Goal: Check status: Check status

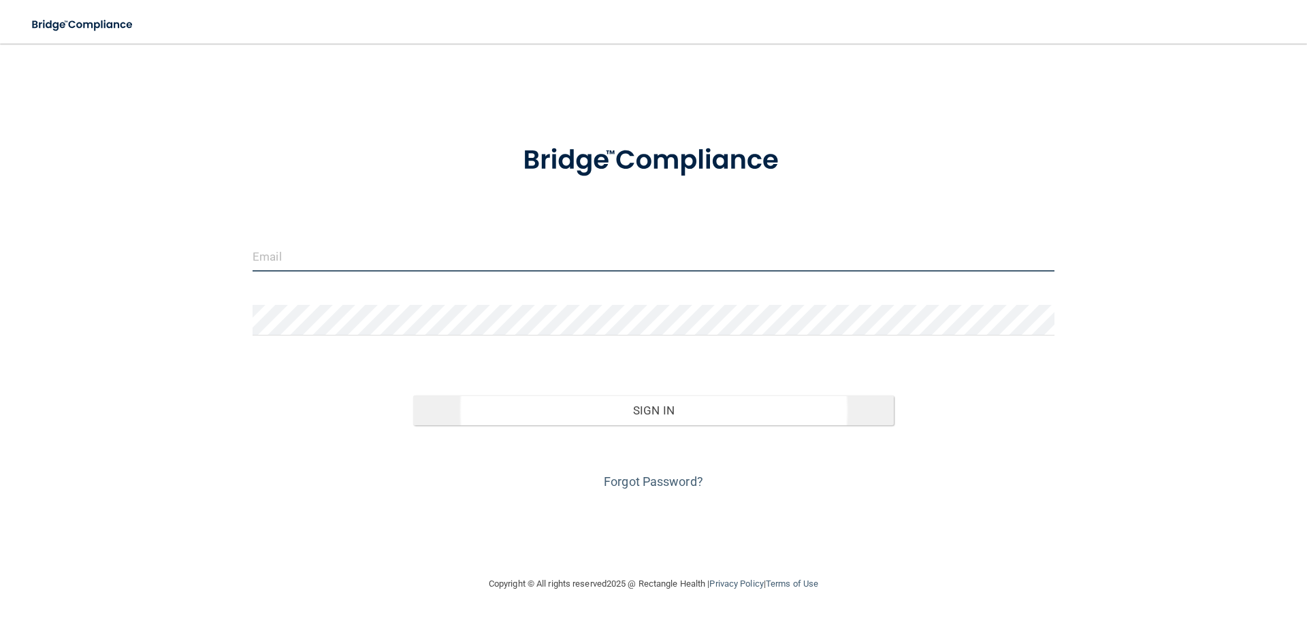
type input "[EMAIL_ADDRESS][DOMAIN_NAME]"
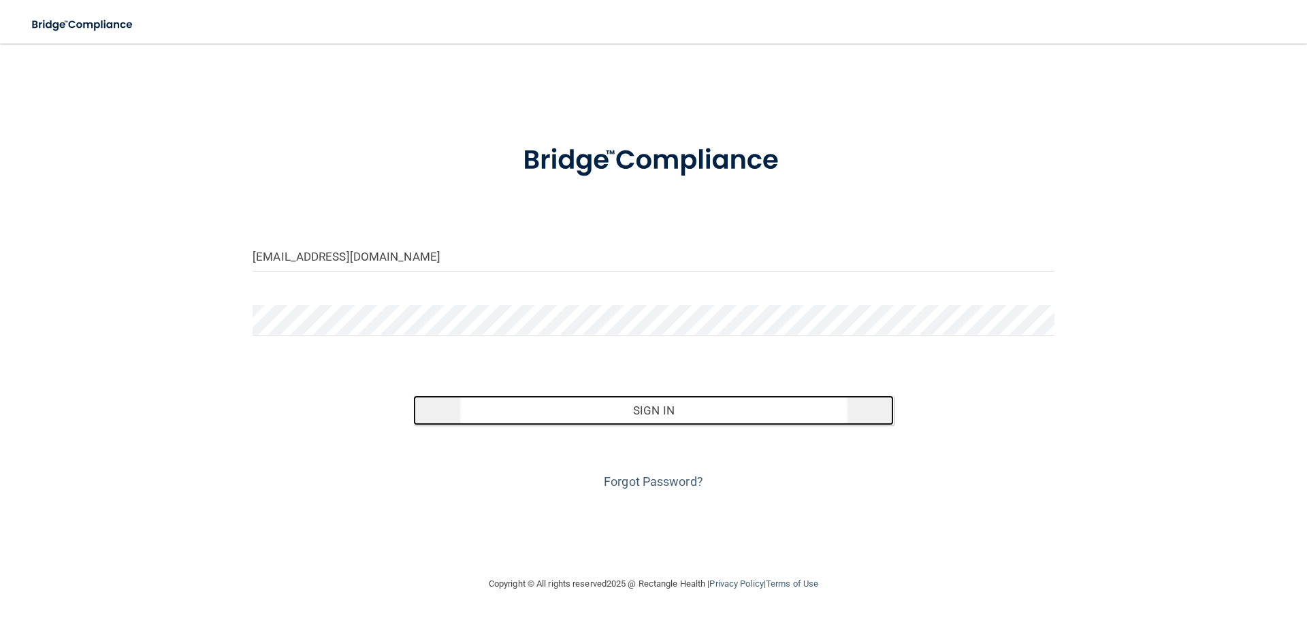
click at [653, 414] on button "Sign In" at bounding box center [653, 410] width 481 height 30
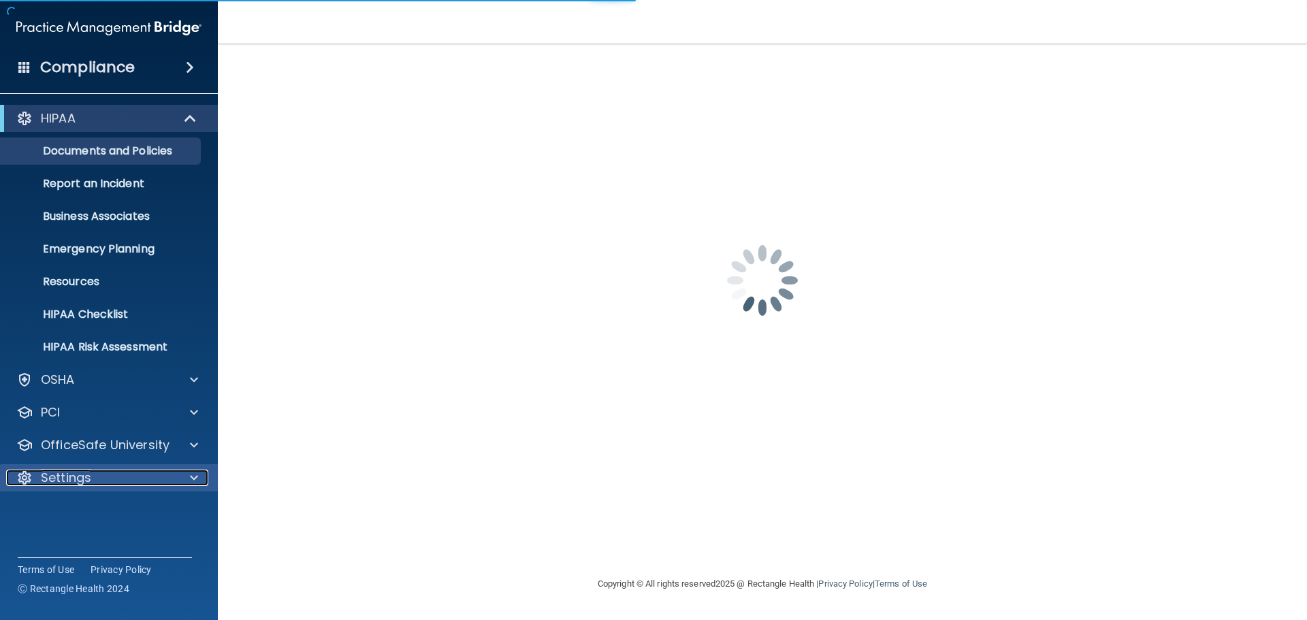
click at [88, 472] on p "Settings" at bounding box center [66, 478] width 50 height 16
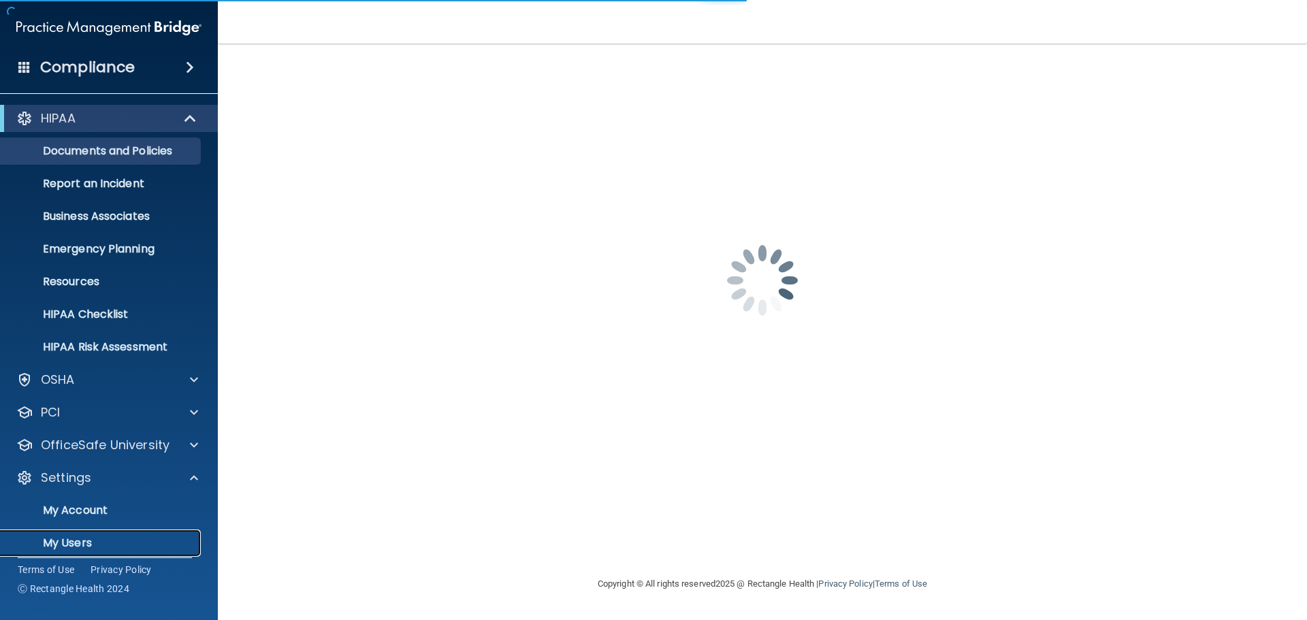
click at [65, 540] on p "My Users" at bounding box center [102, 543] width 186 height 14
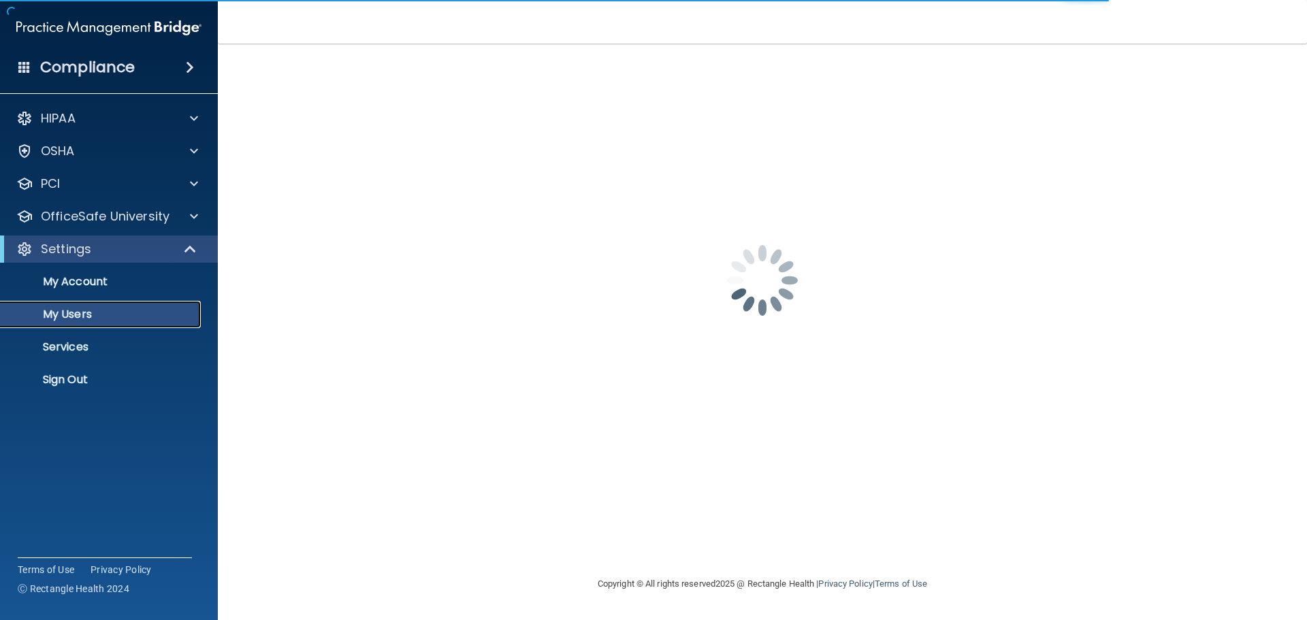
select select "20"
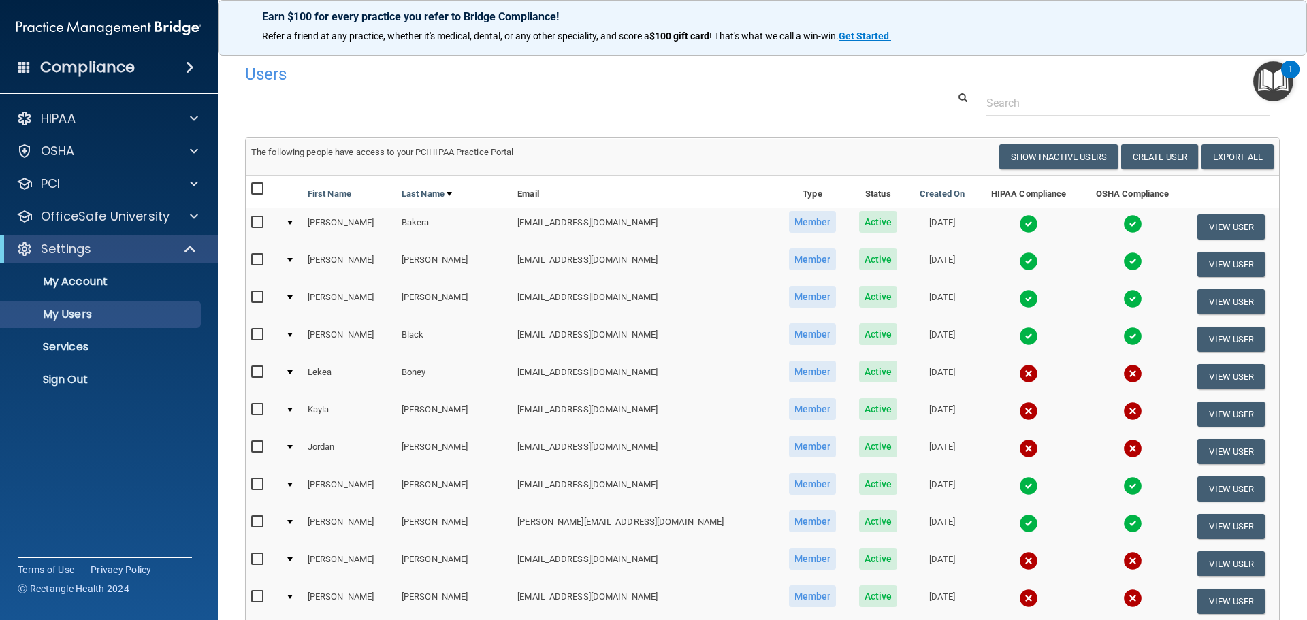
click at [1123, 451] on img at bounding box center [1132, 448] width 19 height 19
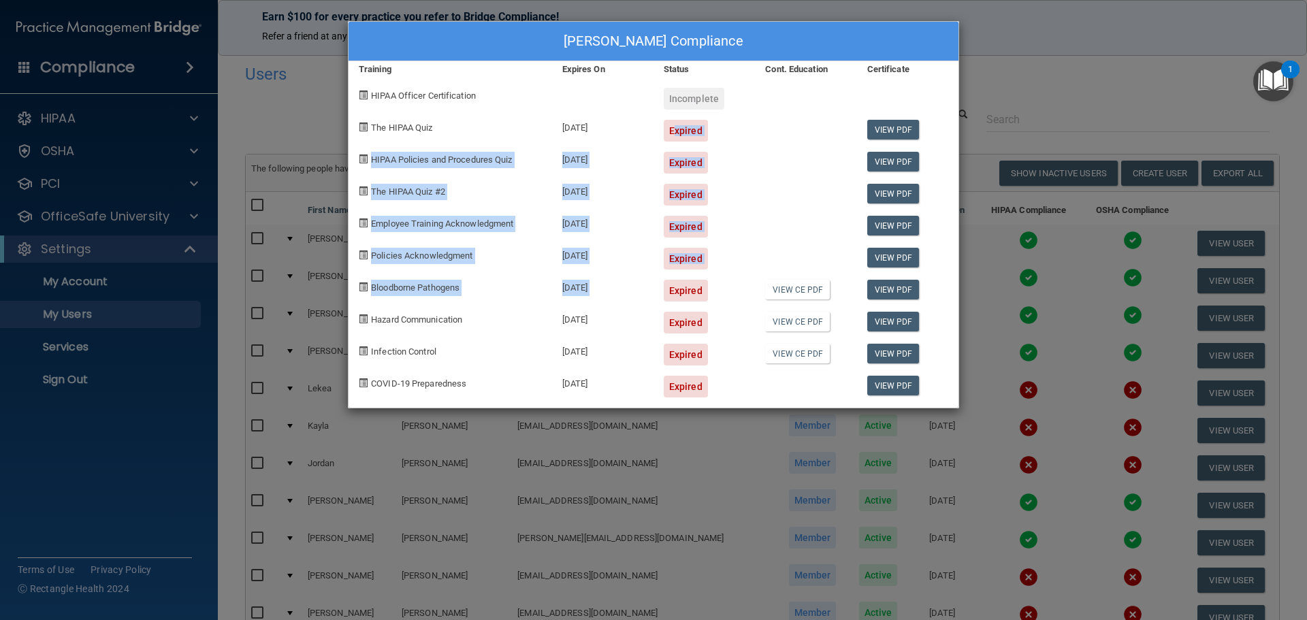
drag, startPoint x: 665, startPoint y: 148, endPoint x: 657, endPoint y: 363, distance: 215.2
click at [659, 292] on div "[PERSON_NAME] Compliance Training Expires On Status Cont. Education Certificate…" at bounding box center [653, 214] width 611 height 387
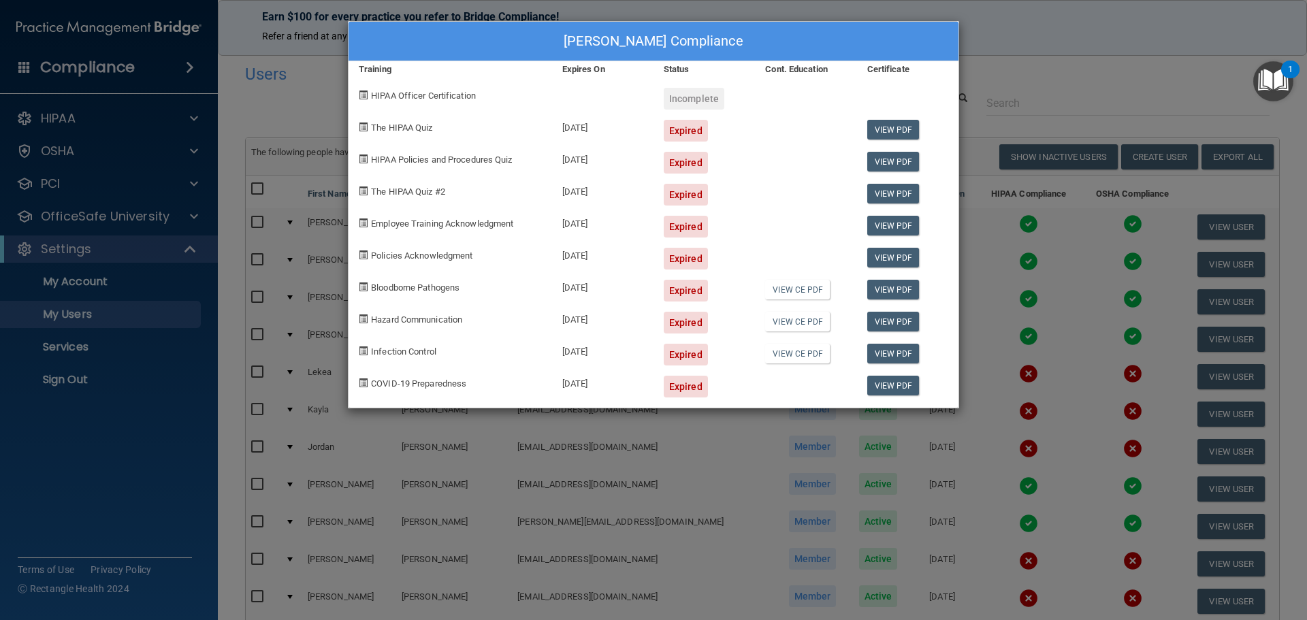
click at [670, 382] on div "Expired" at bounding box center [686, 387] width 44 height 22
click at [1009, 31] on div "[PERSON_NAME] Compliance Training Expires On Status Cont. Education Certificate…" at bounding box center [653, 310] width 1307 height 620
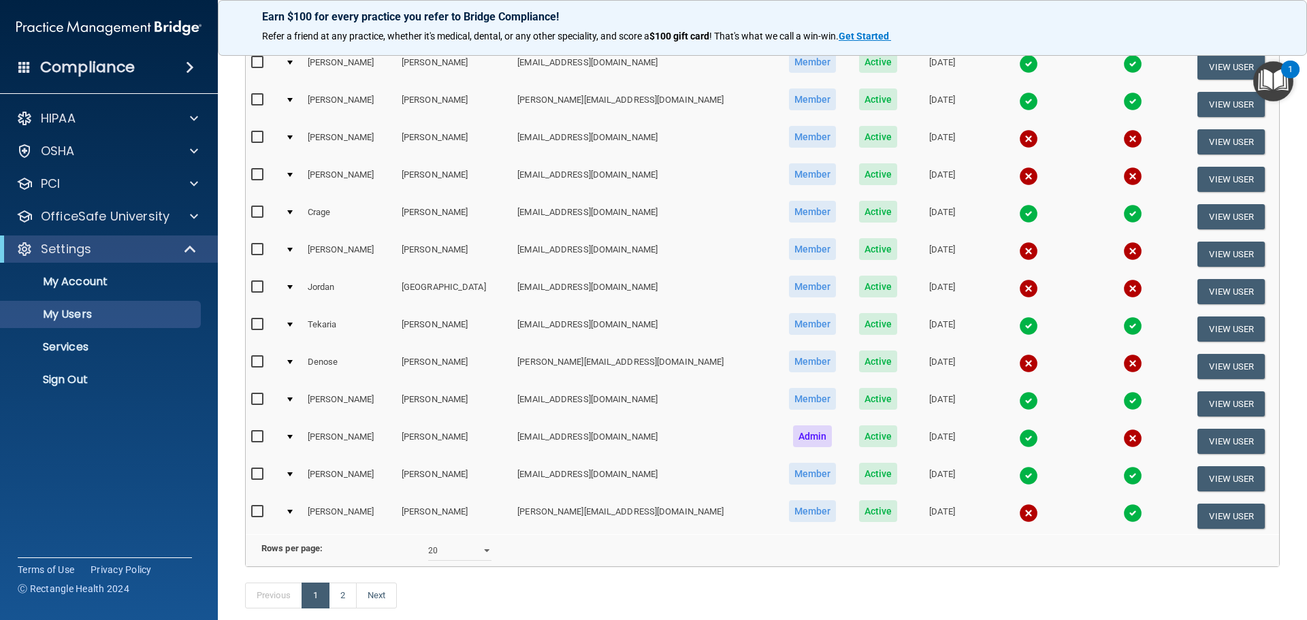
scroll to position [476, 0]
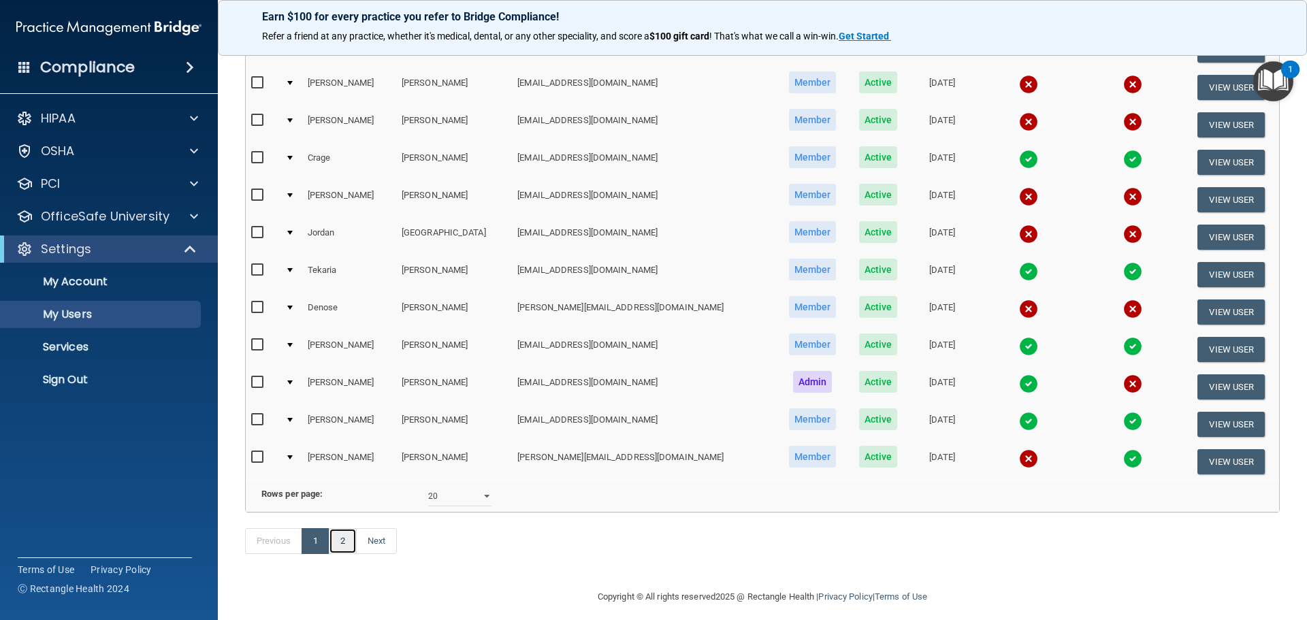
click at [349, 554] on link "2" at bounding box center [343, 541] width 28 height 26
select select "20"
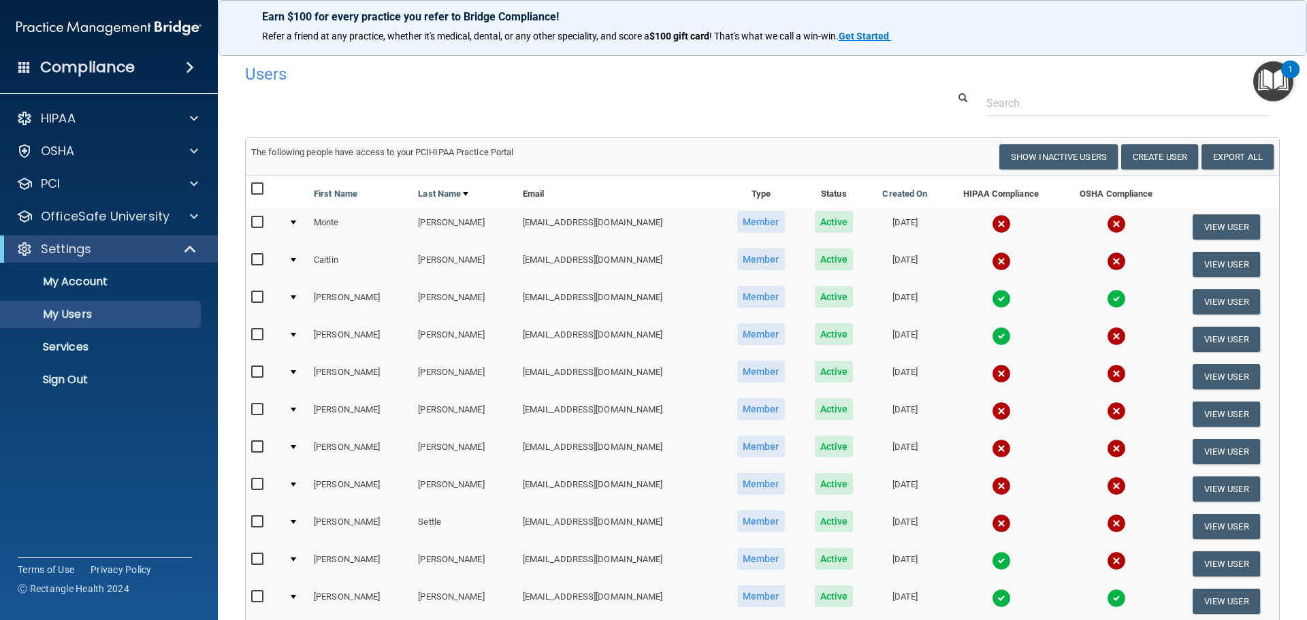
click at [1107, 225] on img at bounding box center [1116, 223] width 19 height 19
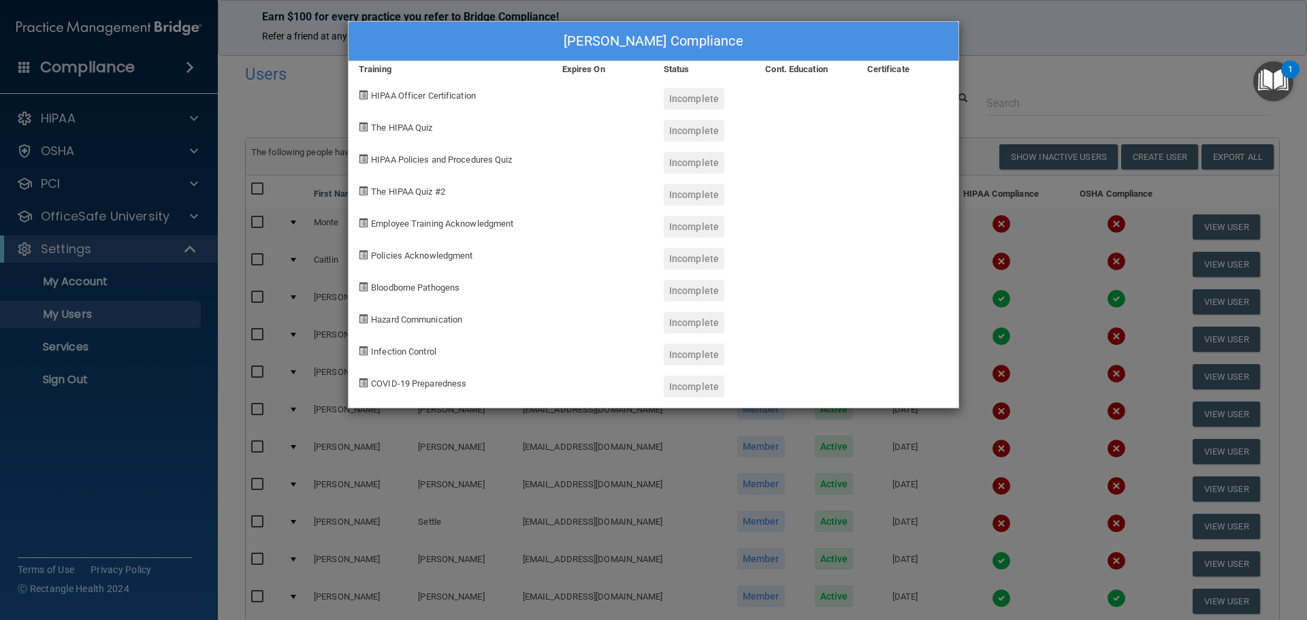
click at [1009, 50] on div "[PERSON_NAME] Compliance Training Expires On Status Cont. Education Certificate…" at bounding box center [653, 310] width 1307 height 620
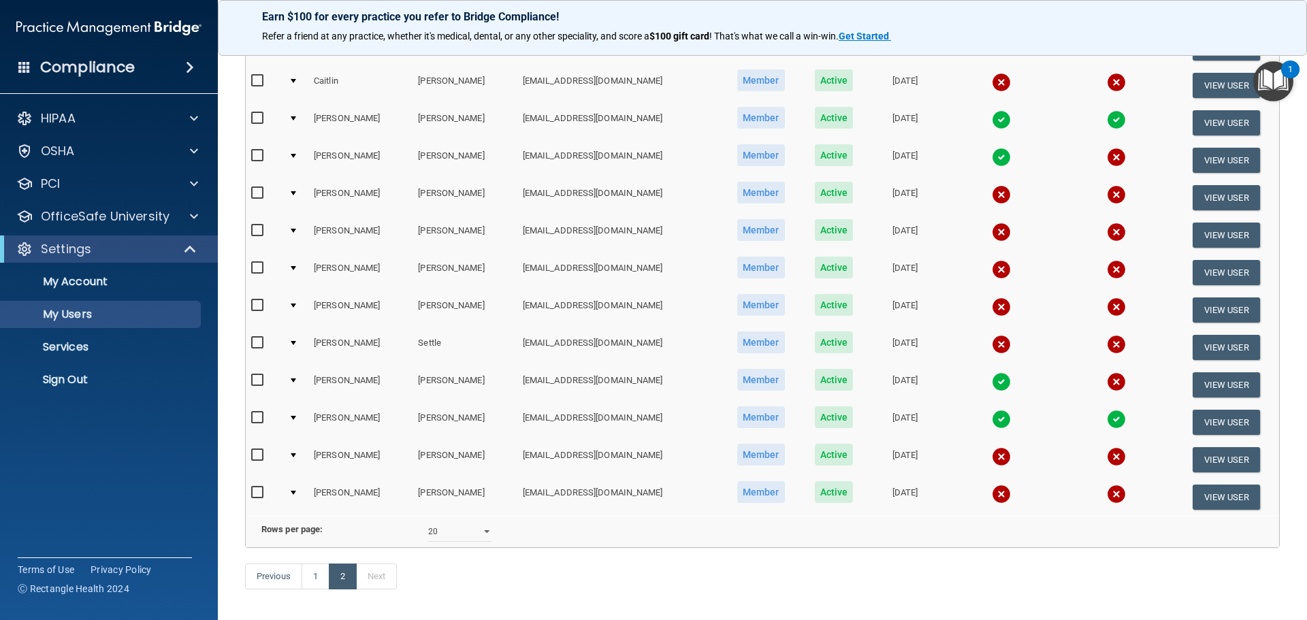
scroll to position [244, 0]
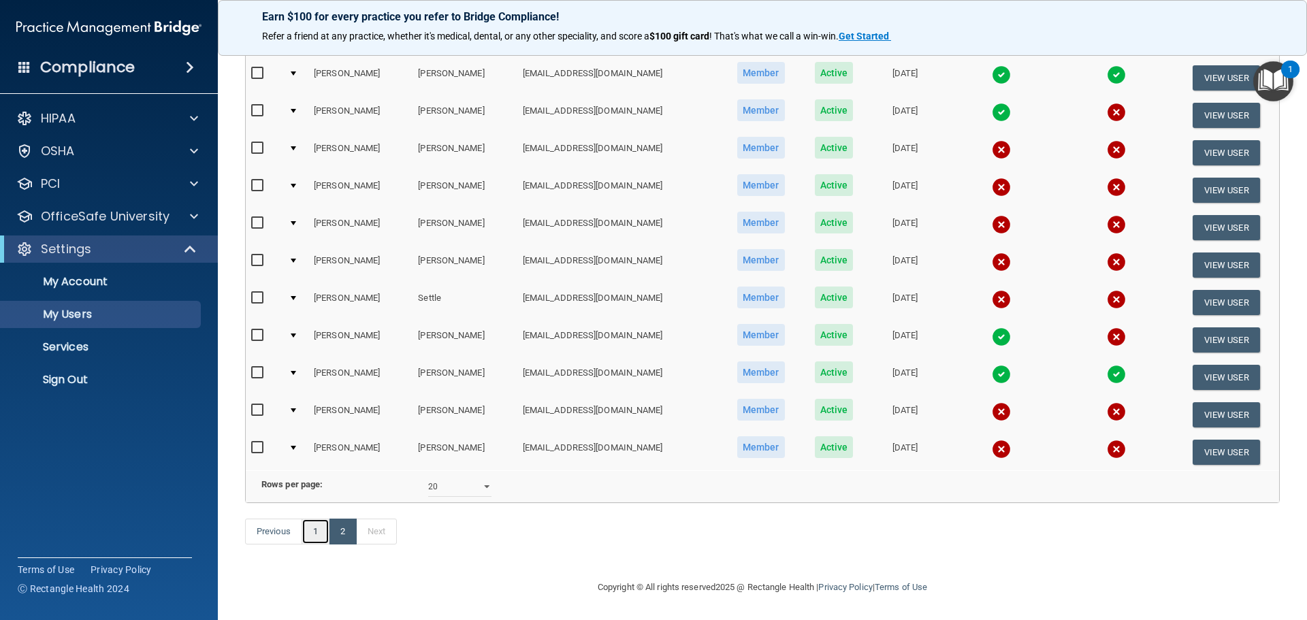
click at [316, 534] on link "1" at bounding box center [315, 532] width 28 height 26
select select "20"
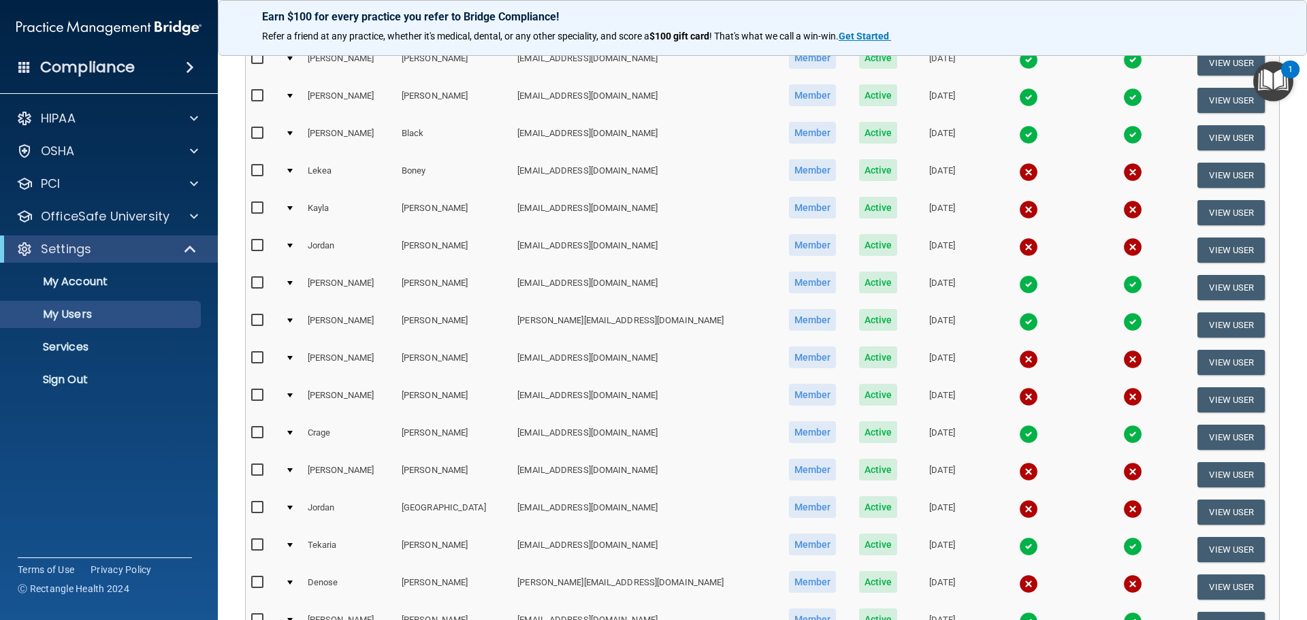
scroll to position [204, 0]
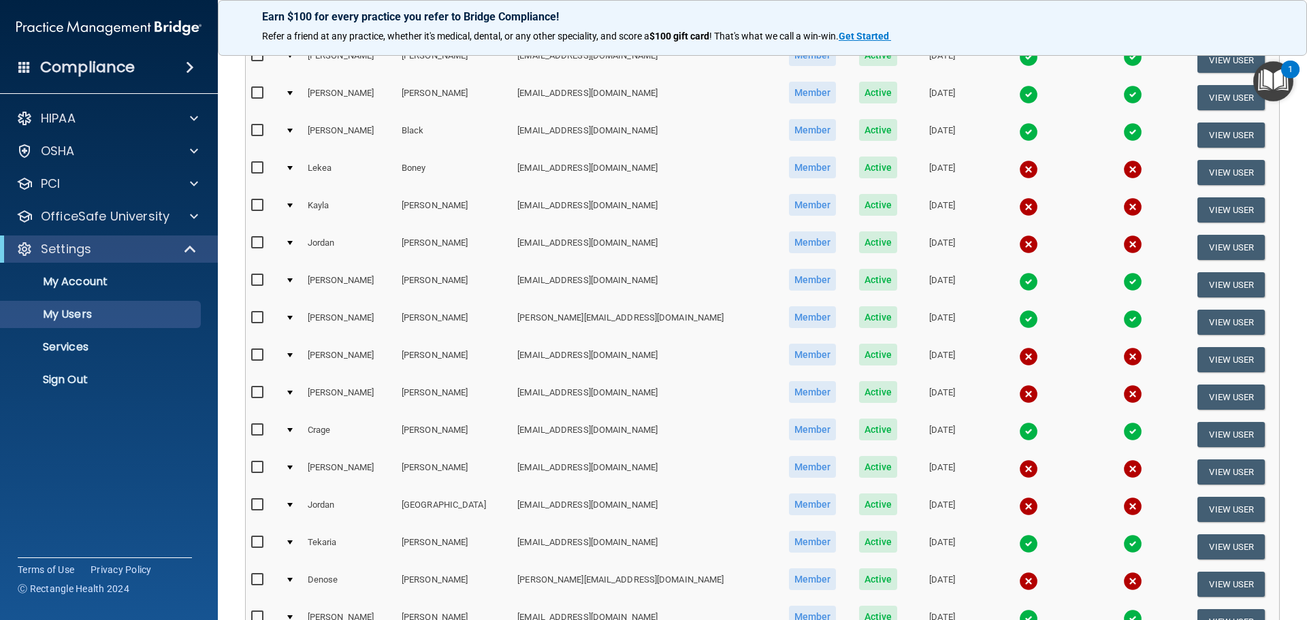
click at [1123, 321] on img at bounding box center [1132, 319] width 19 height 19
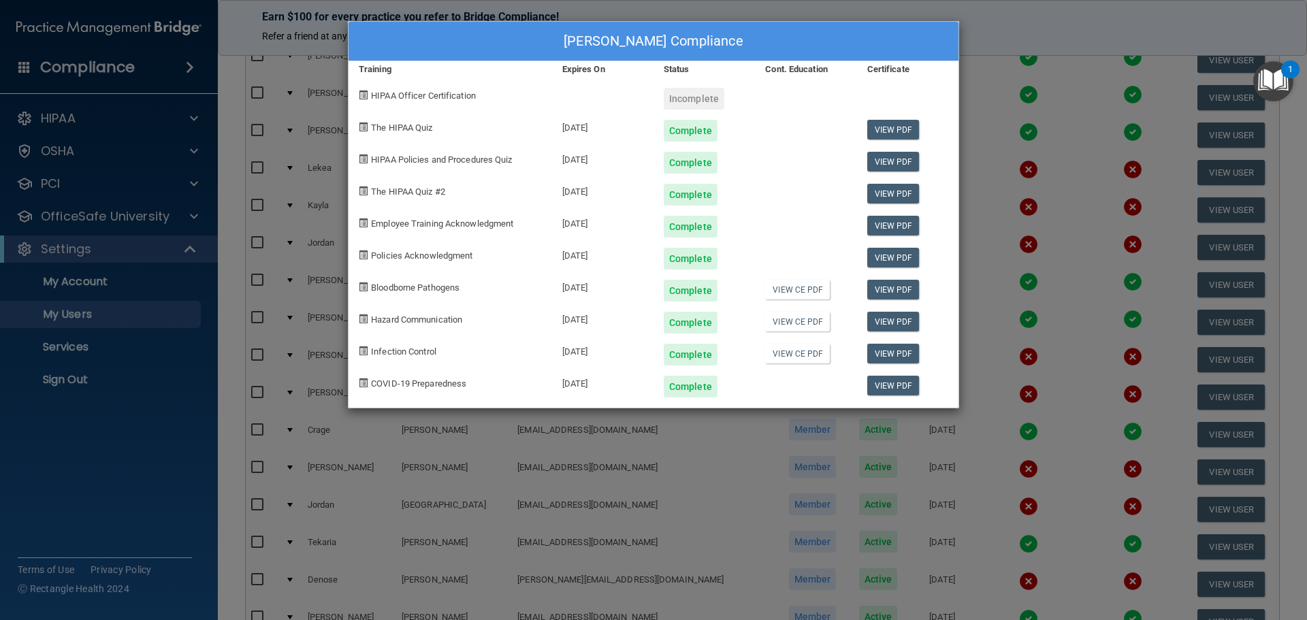
click at [1031, 19] on div "[PERSON_NAME] Compliance Training Expires On Status Cont. Education Certificate…" at bounding box center [653, 310] width 1307 height 620
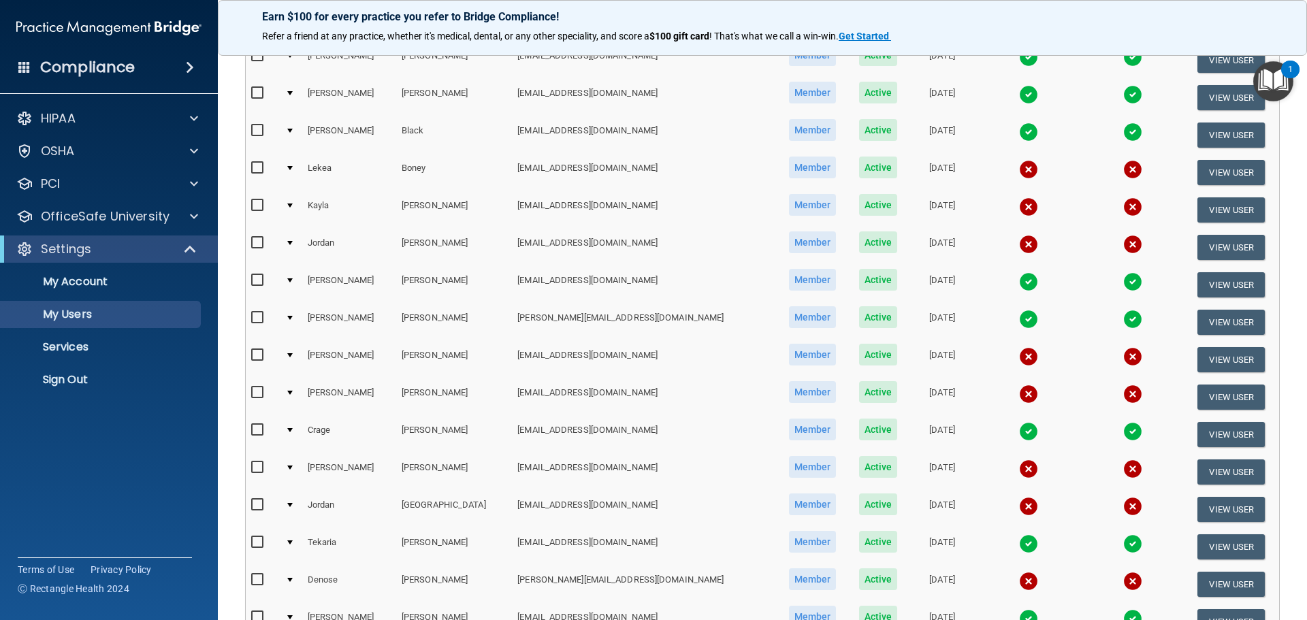
click at [1019, 244] on img at bounding box center [1028, 244] width 19 height 19
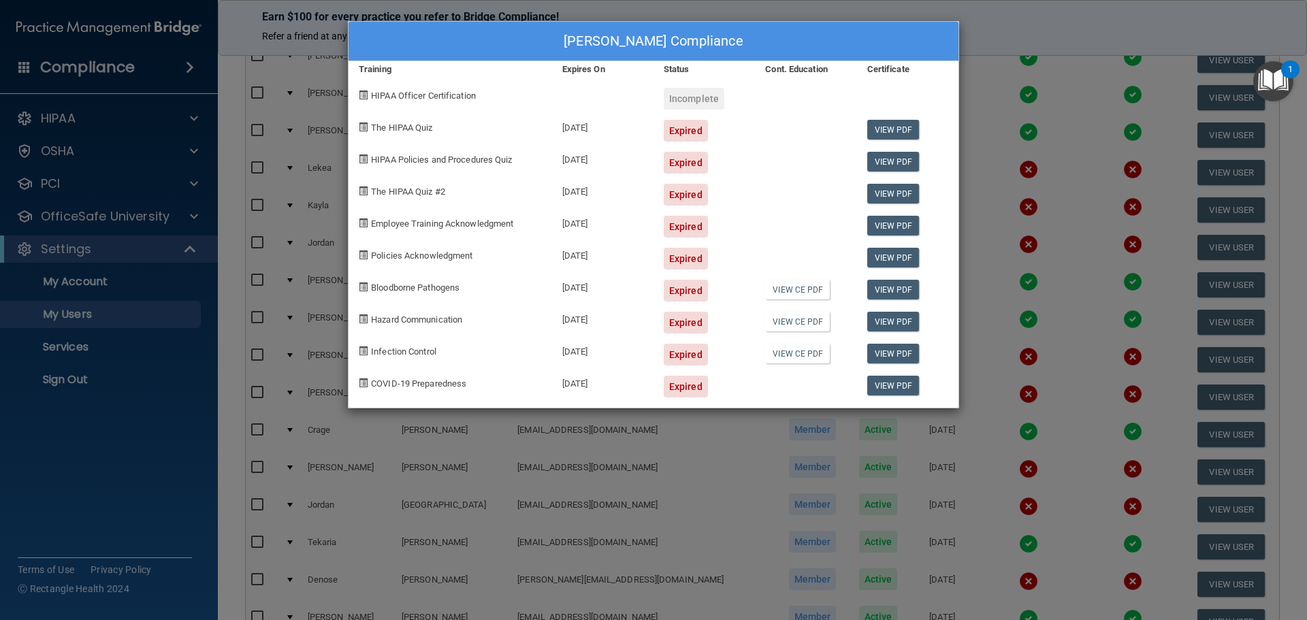
click at [1060, 32] on div "[PERSON_NAME] Compliance Training Expires On Status Cont. Education Certificate…" at bounding box center [653, 310] width 1307 height 620
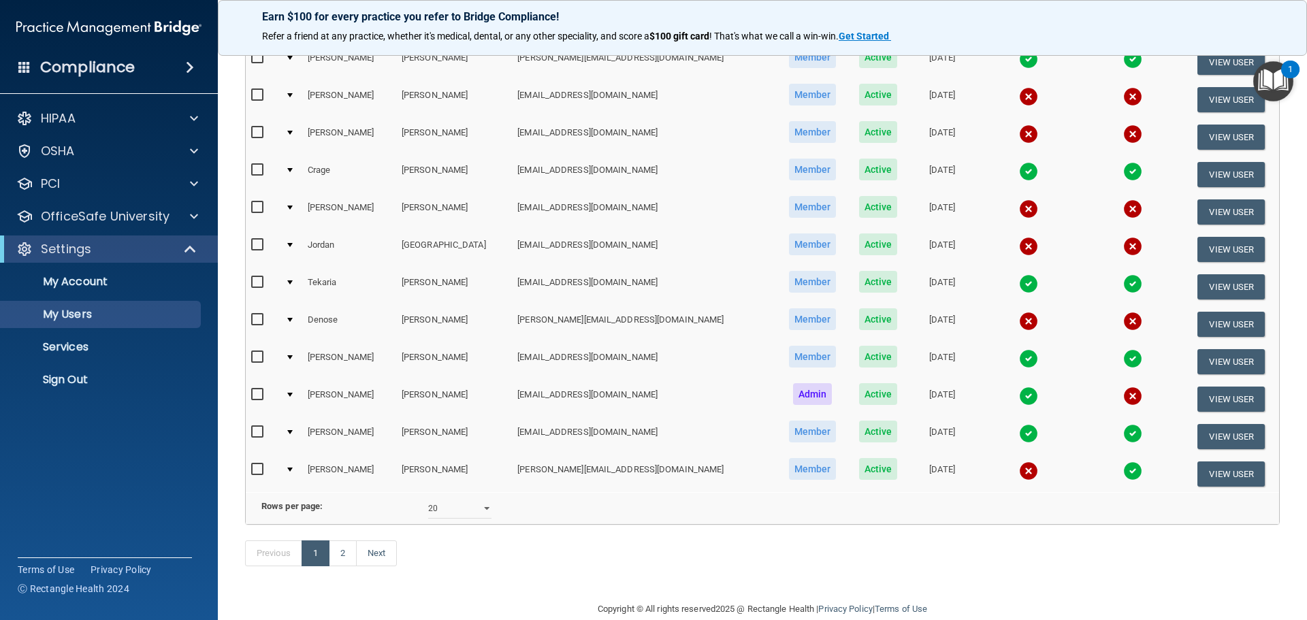
scroll to position [476, 0]
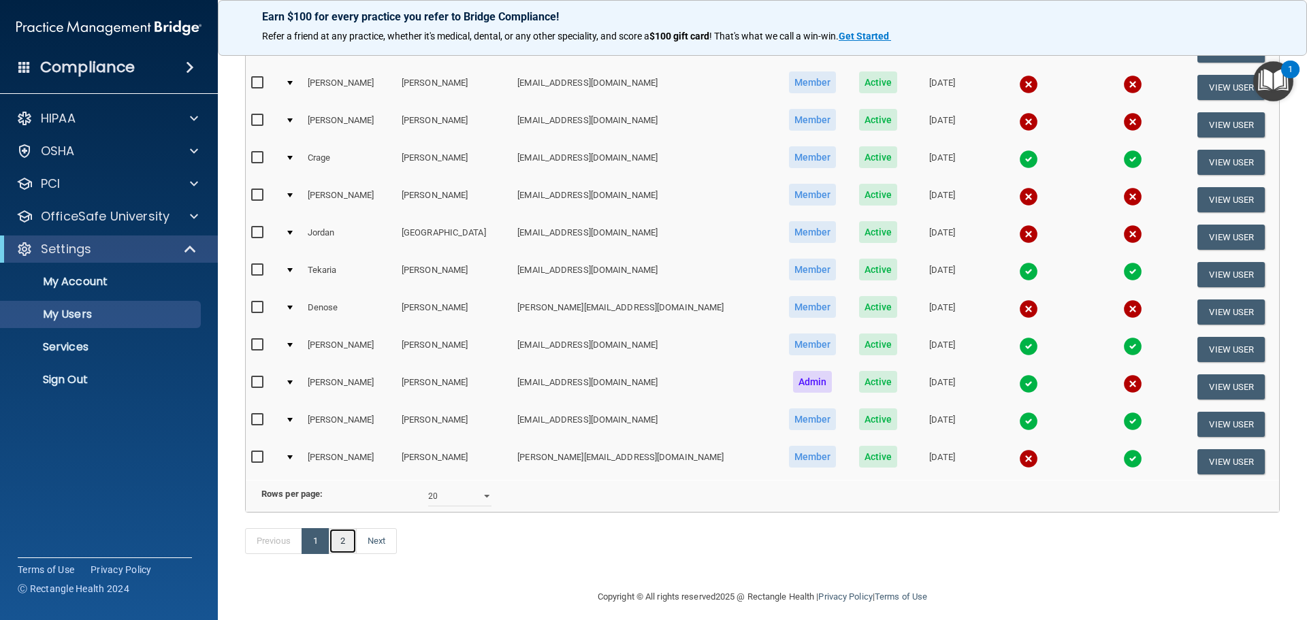
click at [348, 554] on link "2" at bounding box center [343, 541] width 28 height 26
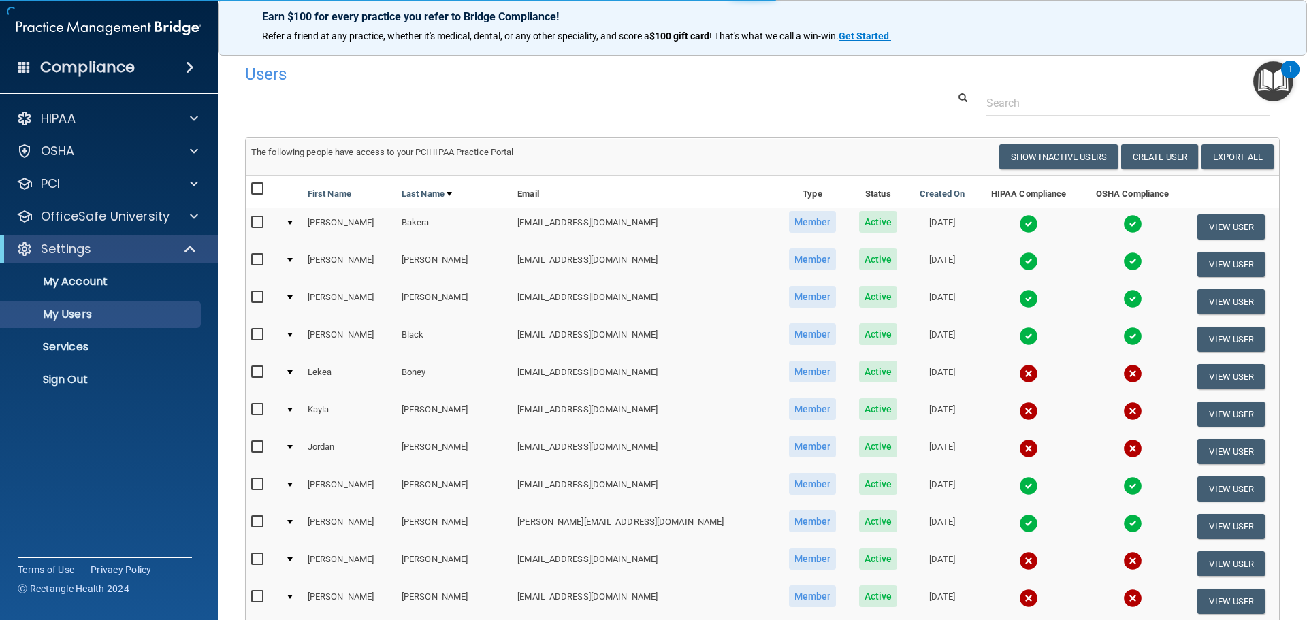
select select "20"
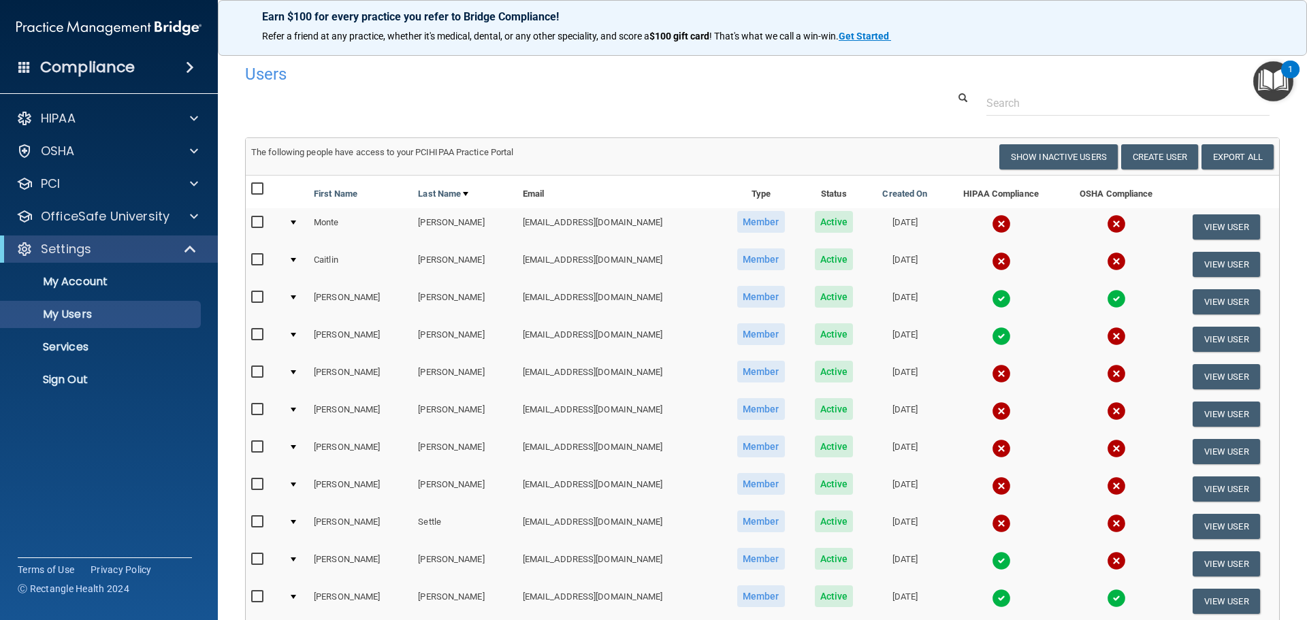
click at [1107, 412] on img at bounding box center [1116, 411] width 19 height 19
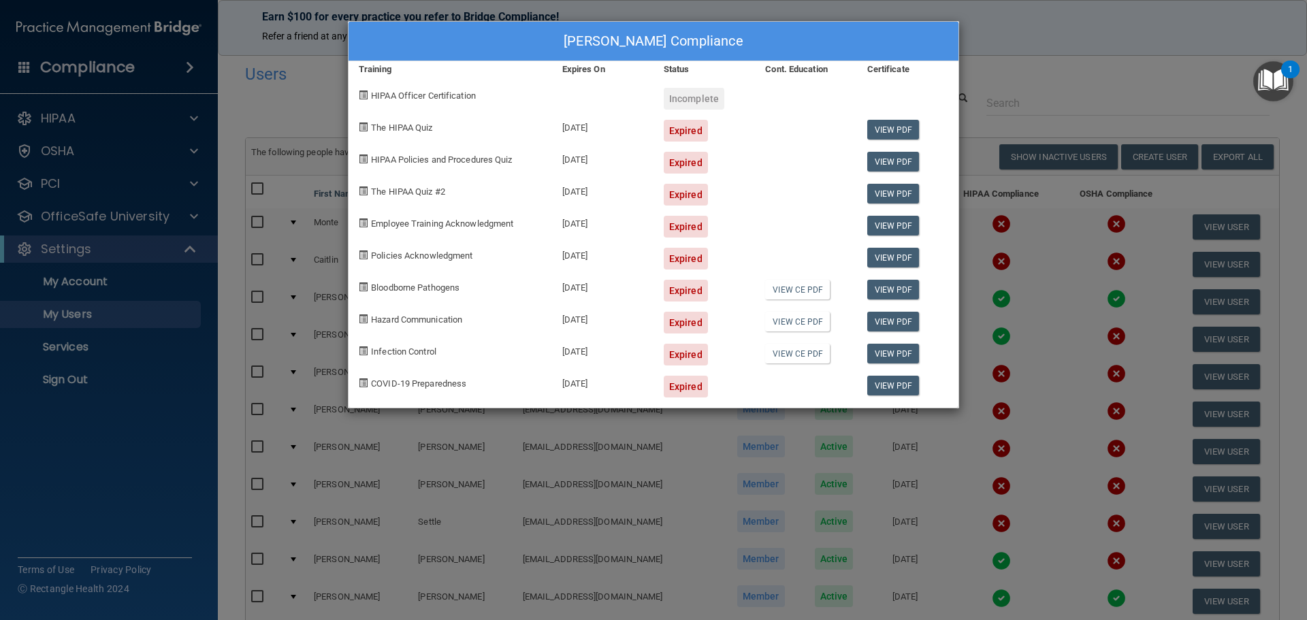
click at [1004, 29] on div "[PERSON_NAME] Compliance Training Expires On Status Cont. Education Certificate…" at bounding box center [653, 310] width 1307 height 620
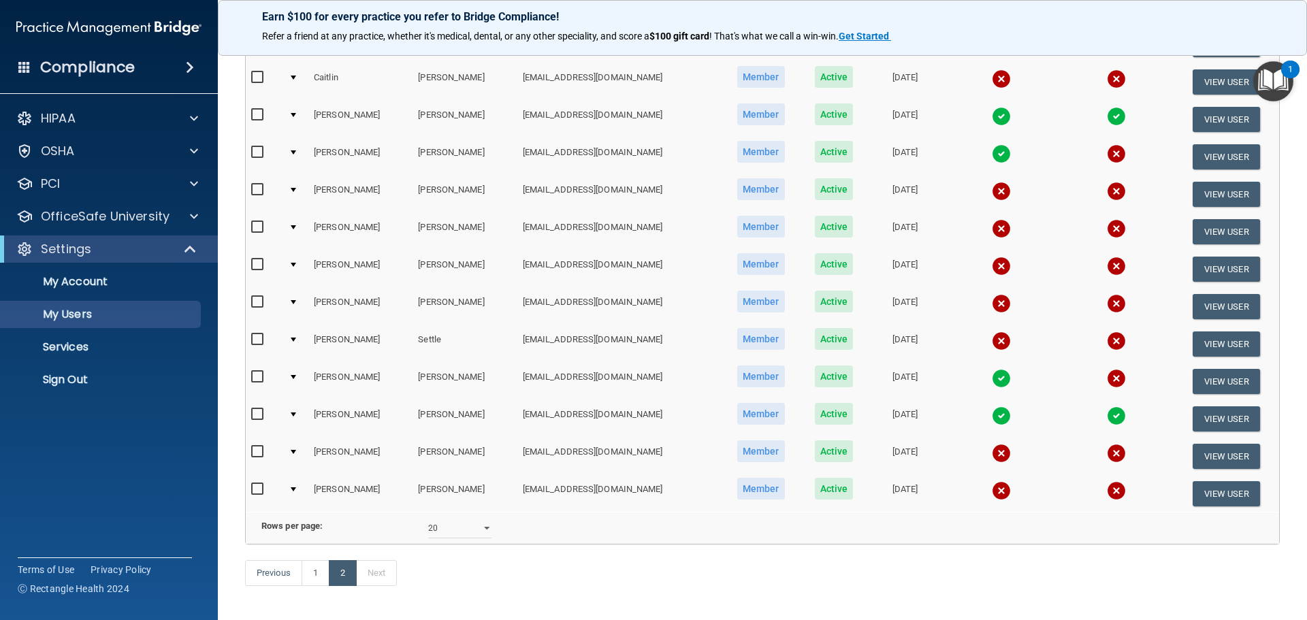
scroll to position [244, 0]
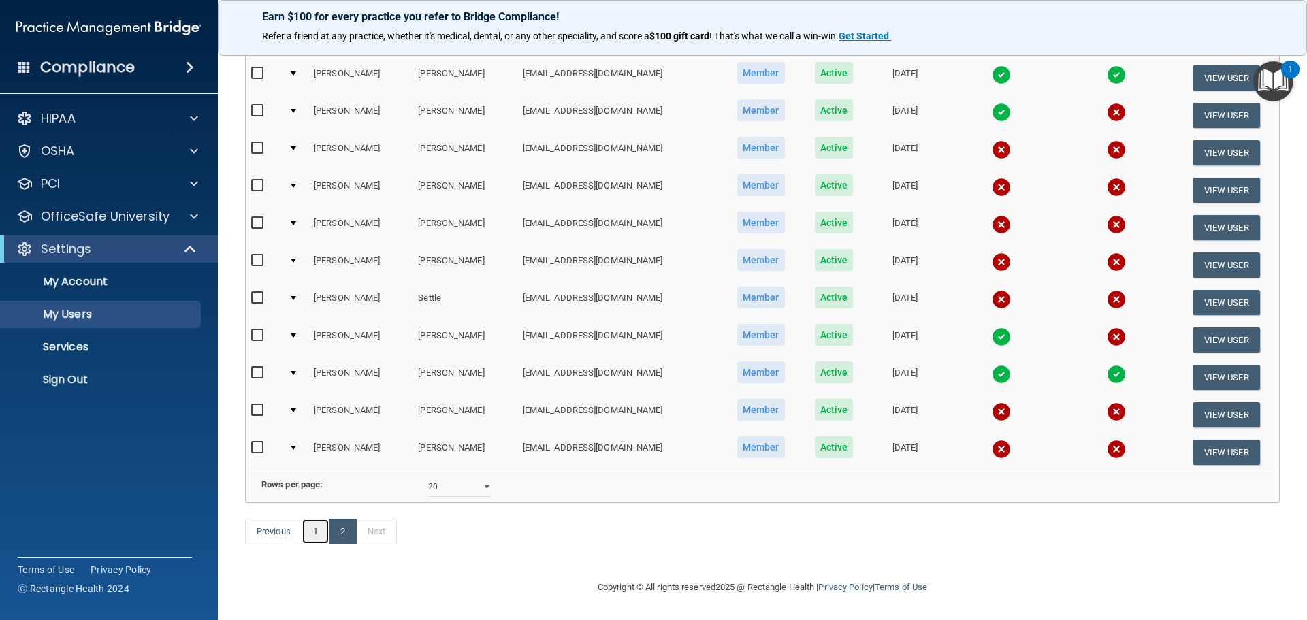
click at [318, 535] on link "1" at bounding box center [315, 532] width 28 height 26
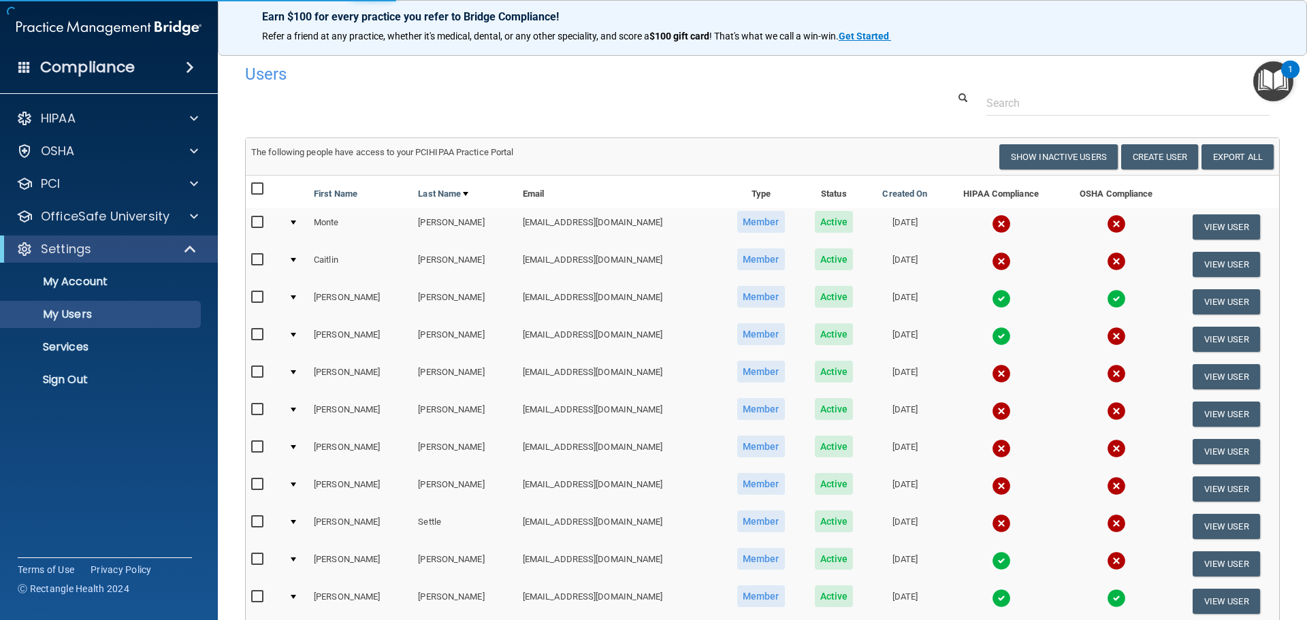
select select "20"
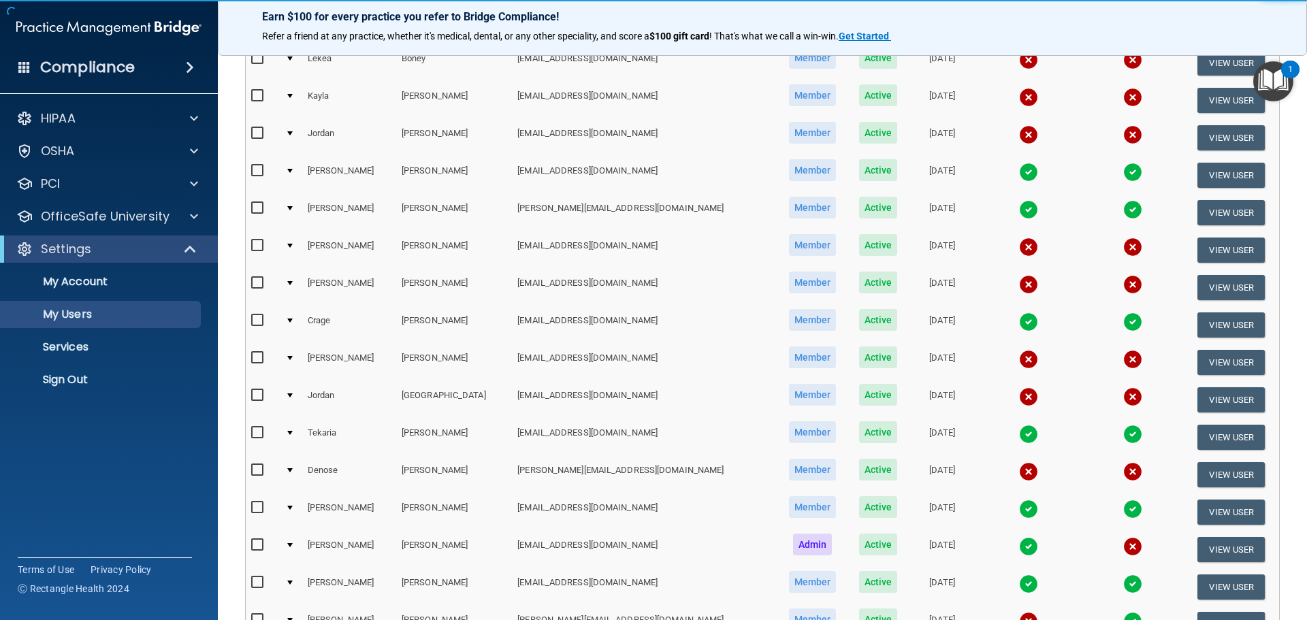
scroll to position [408, 0]
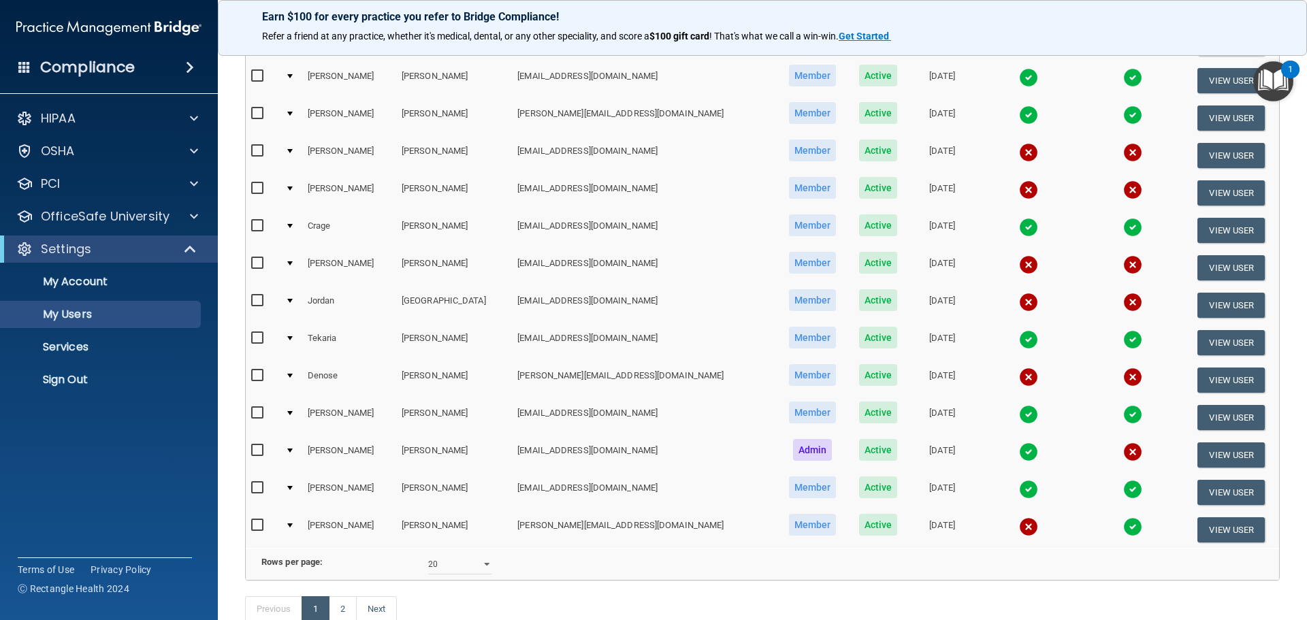
click at [1123, 456] on img at bounding box center [1132, 451] width 19 height 19
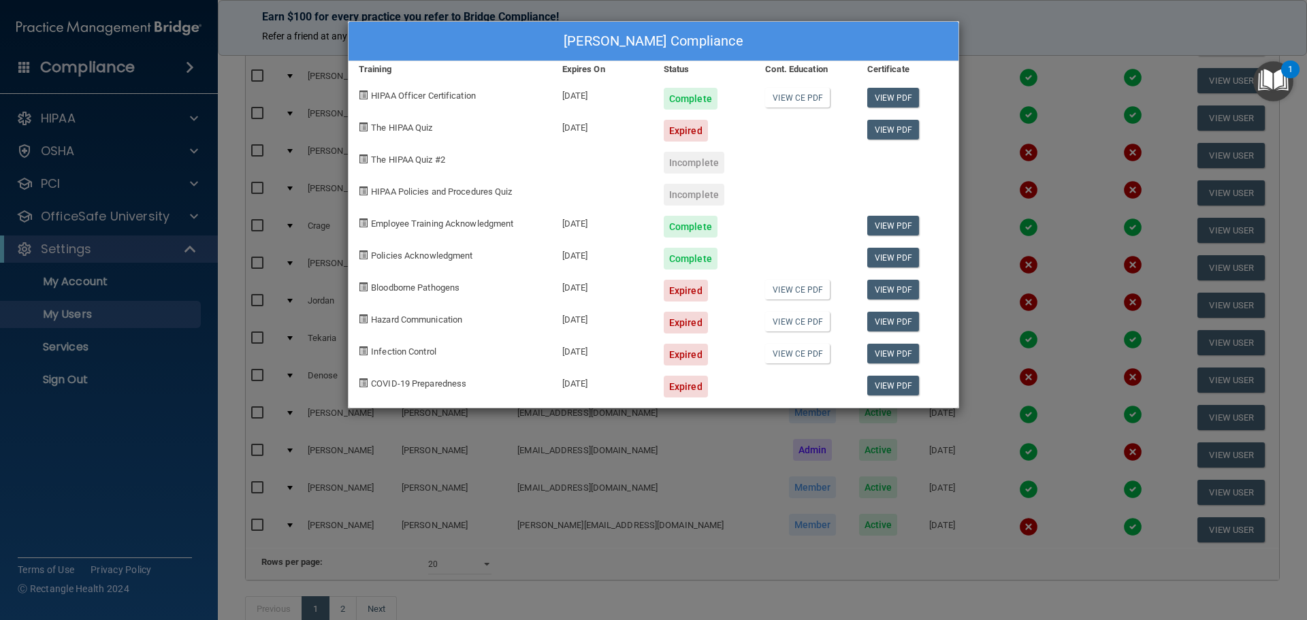
click at [1046, 14] on div "[PERSON_NAME] Compliance Training Expires On Status Cont. Education Certificate…" at bounding box center [653, 310] width 1307 height 620
